Goal: Register for event/course

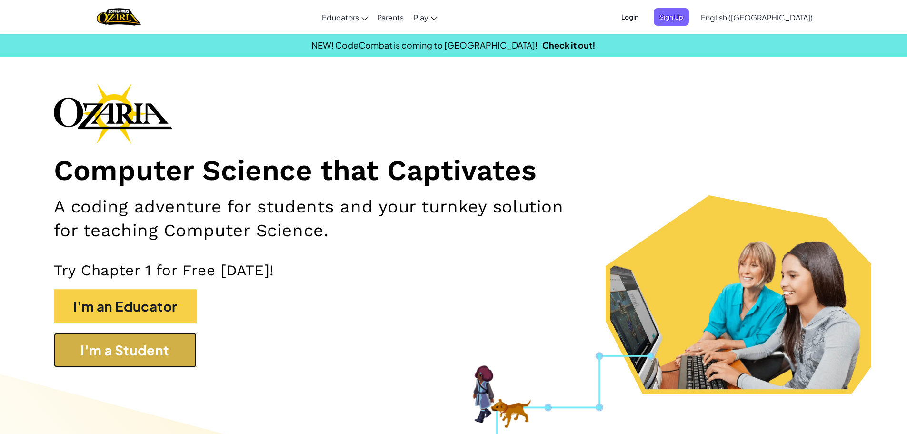
click at [127, 348] on button "I'm a Student" at bounding box center [125, 350] width 143 height 34
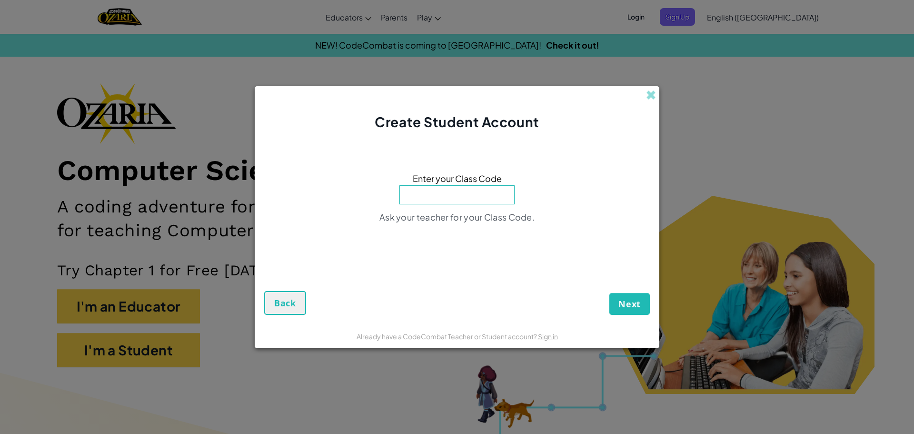
click at [457, 197] on input at bounding box center [456, 194] width 115 height 19
click at [649, 93] on span at bounding box center [651, 95] width 10 height 10
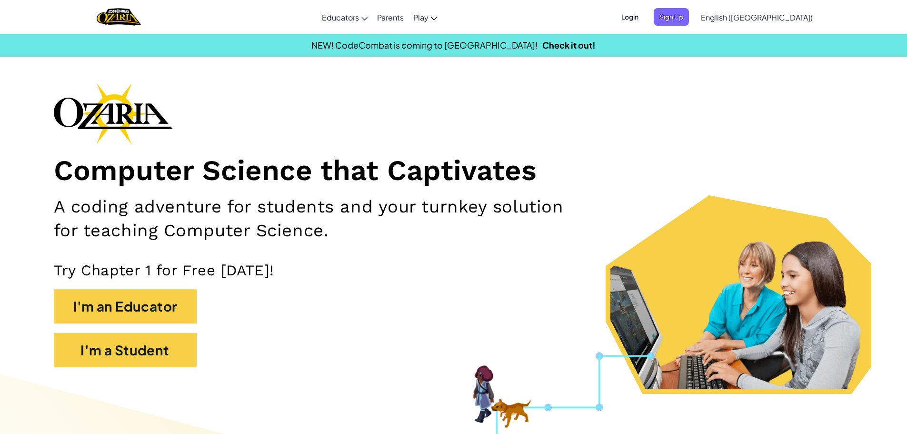
click at [644, 19] on span "Login" at bounding box center [630, 17] width 29 height 18
